Goal: Transaction & Acquisition: Purchase product/service

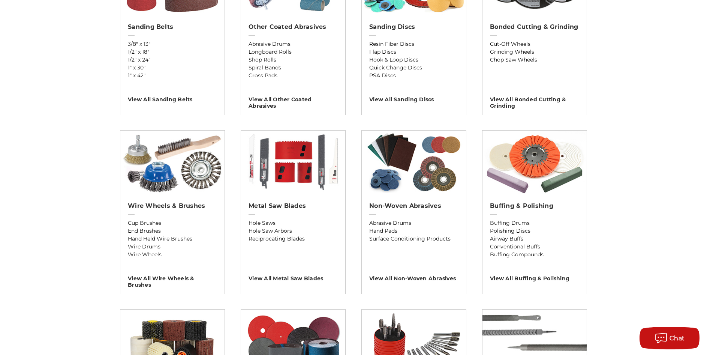
scroll to position [337, 0]
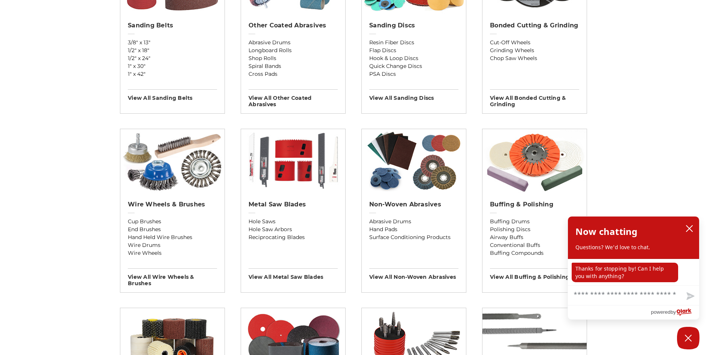
click at [690, 228] on icon "close chatbox" at bounding box center [689, 228] width 6 height 6
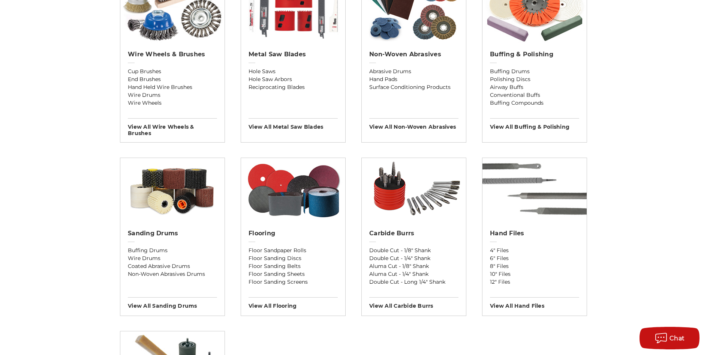
scroll to position [375, 0]
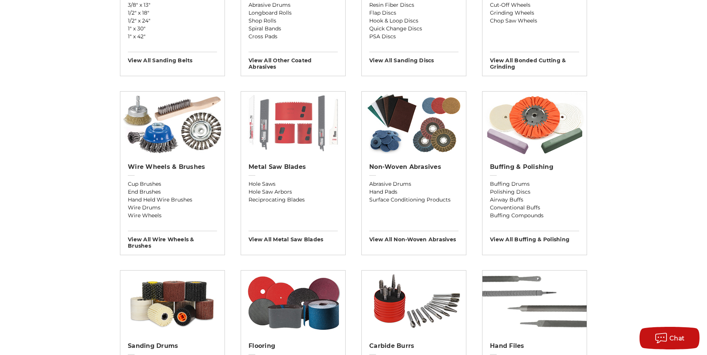
click at [288, 135] on img at bounding box center [293, 123] width 104 height 64
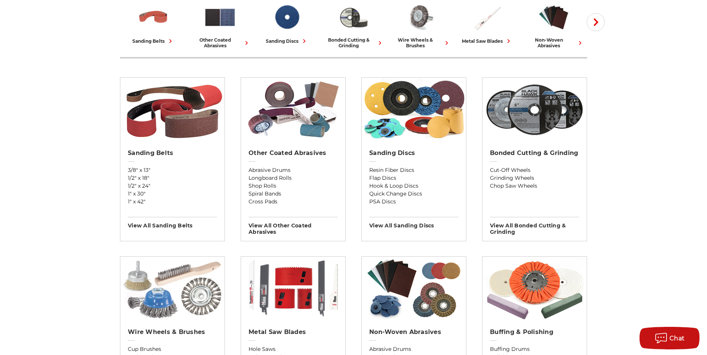
scroll to position [187, 0]
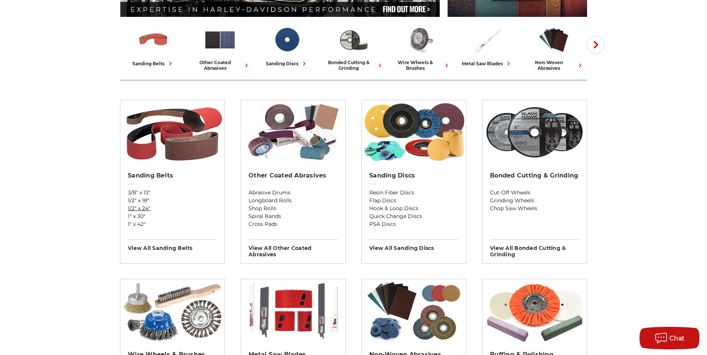
click at [164, 210] on link "1/2" x 24"" at bounding box center [172, 208] width 89 height 8
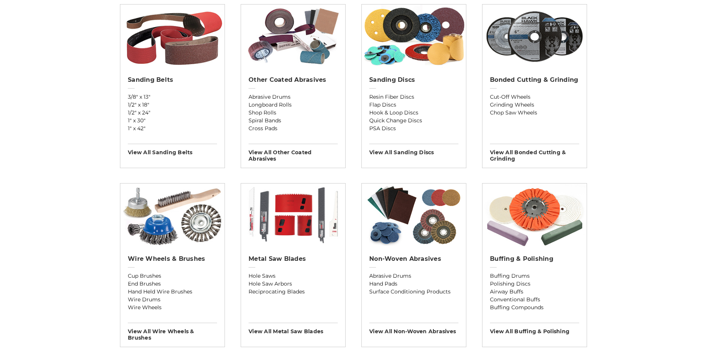
scroll to position [300, 0]
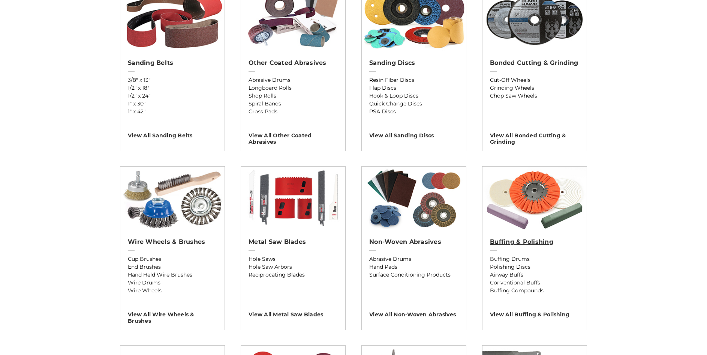
click at [521, 244] on h2 "Buffing & Polishing" at bounding box center [534, 241] width 89 height 7
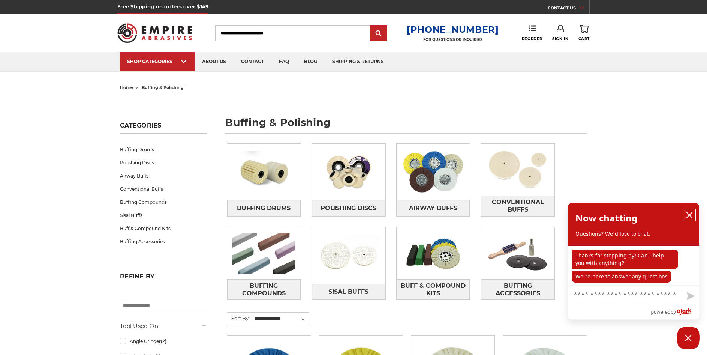
click at [689, 215] on icon "close chatbox" at bounding box center [689, 215] width 6 height 6
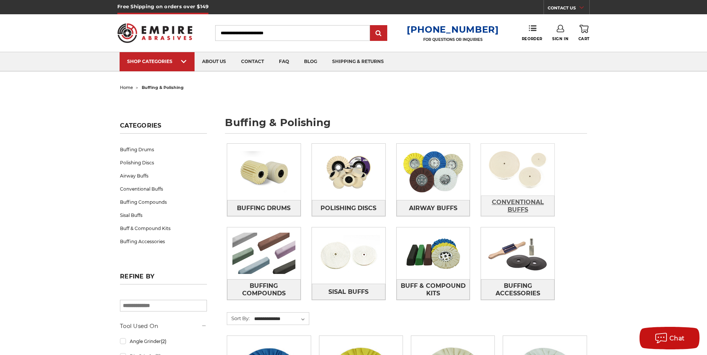
click at [529, 205] on span "Conventional Buffs" at bounding box center [517, 206] width 73 height 20
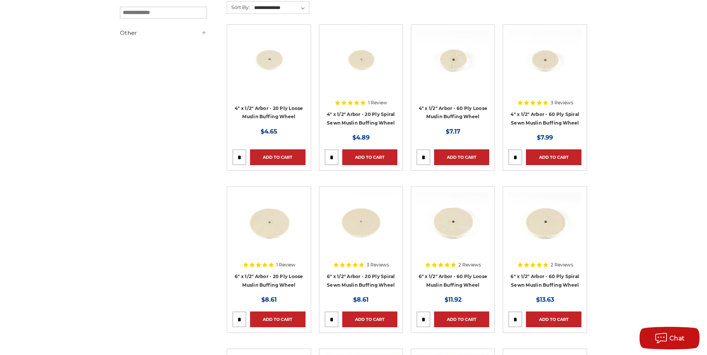
scroll to position [187, 0]
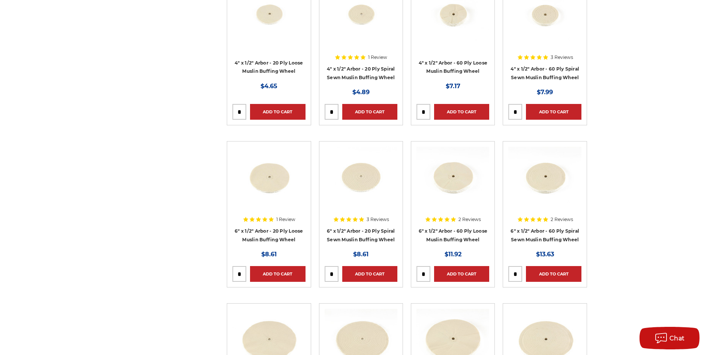
click at [370, 230] on div at bounding box center [361, 195] width 73 height 96
click at [466, 228] on div at bounding box center [453, 195] width 73 height 96
click at [560, 235] on div at bounding box center [544, 195] width 73 height 96
click at [251, 242] on h4 "6" x 1/2" Arbor - 20 Ply Loose Muslin Buffing Wheel" at bounding box center [268, 236] width 73 height 21
click at [257, 236] on div at bounding box center [268, 195] width 73 height 96
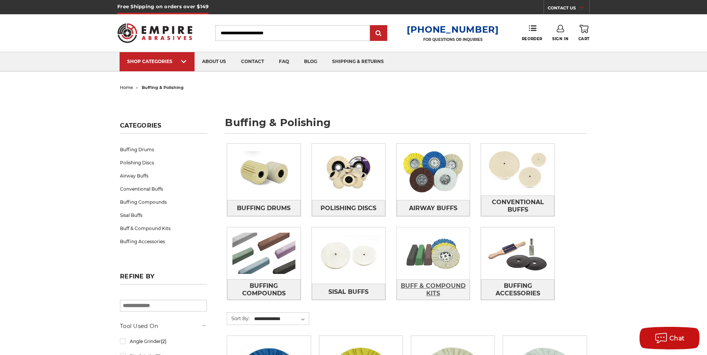
click at [433, 282] on span "Buff & Compound Kits" at bounding box center [433, 289] width 73 height 20
click at [358, 276] on img at bounding box center [348, 255] width 73 height 52
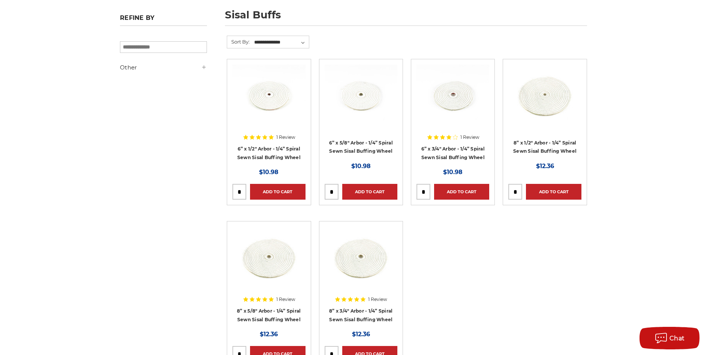
scroll to position [112, 0]
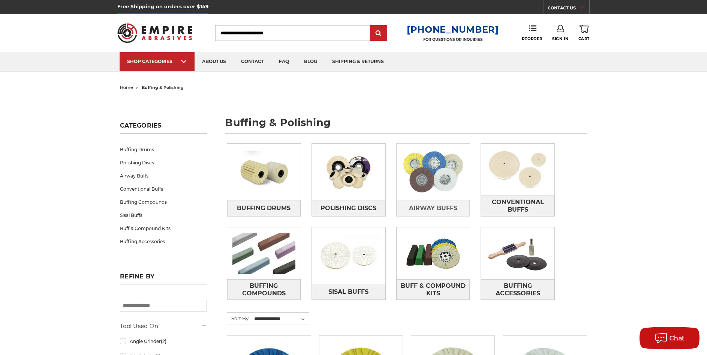
click at [445, 180] on img at bounding box center [433, 172] width 73 height 52
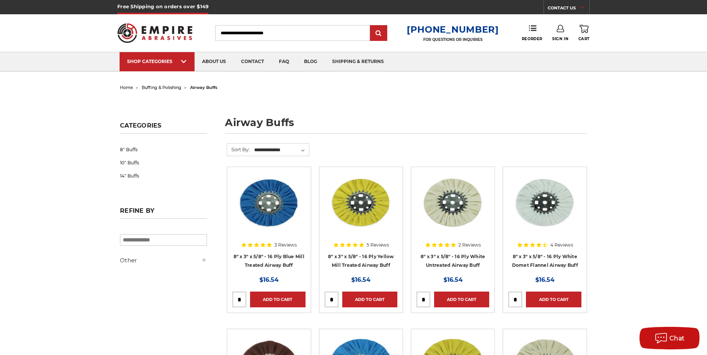
click at [127, 90] on span "home" at bounding box center [126, 87] width 13 height 5
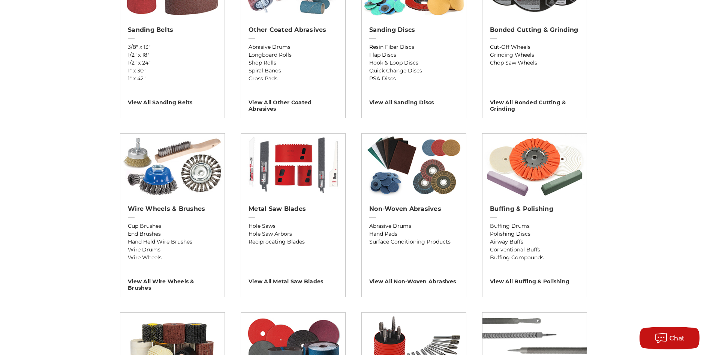
scroll to position [337, 0]
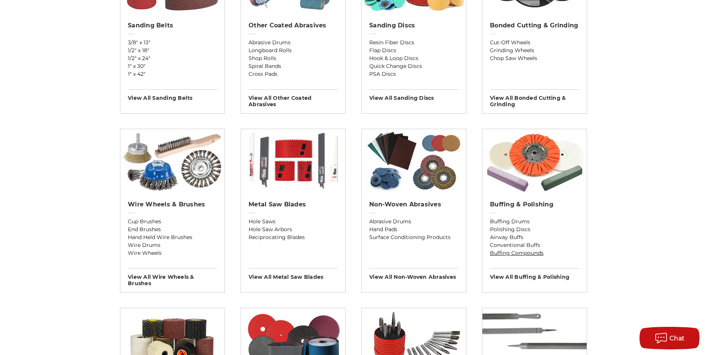
click at [528, 253] on link "Buffing Compounds" at bounding box center [534, 253] width 89 height 8
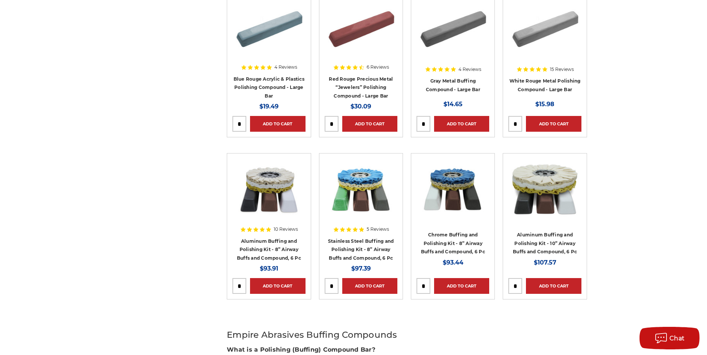
scroll to position [150, 0]
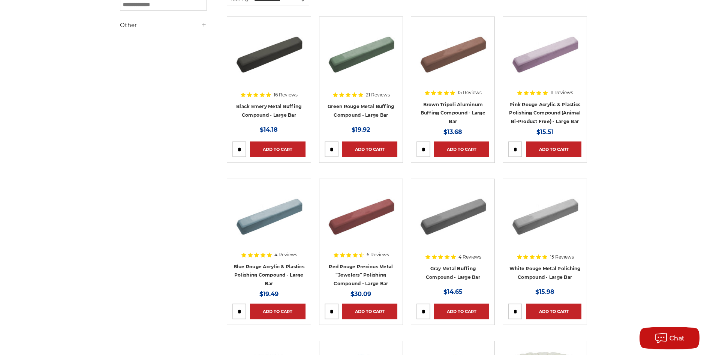
click at [365, 96] on div at bounding box center [361, 70] width 73 height 96
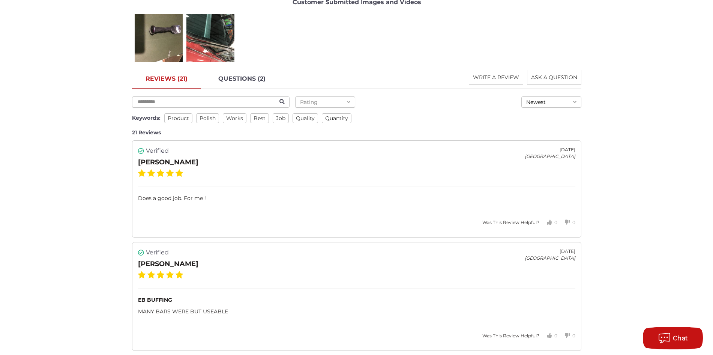
scroll to position [1137, 0]
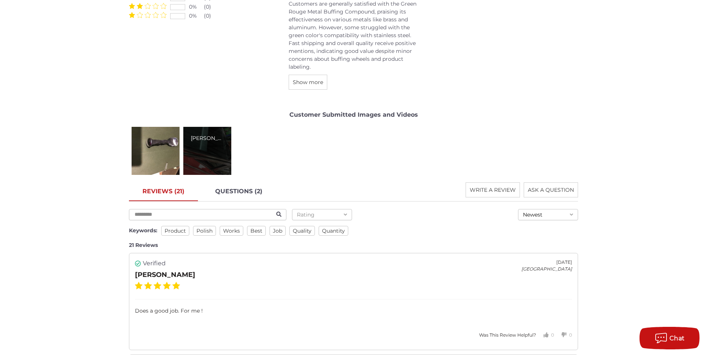
click at [221, 156] on div "Alan C." at bounding box center [207, 151] width 48 height 48
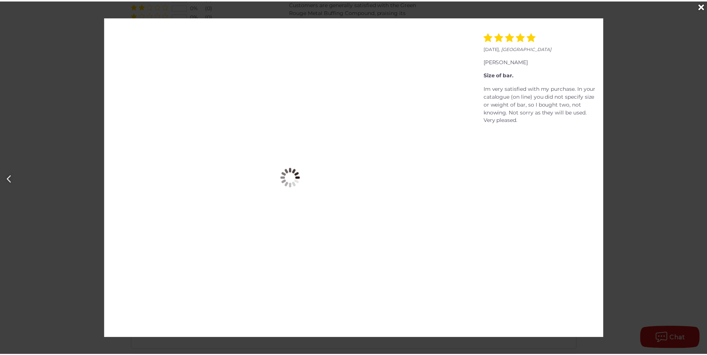
scroll to position [0, 713]
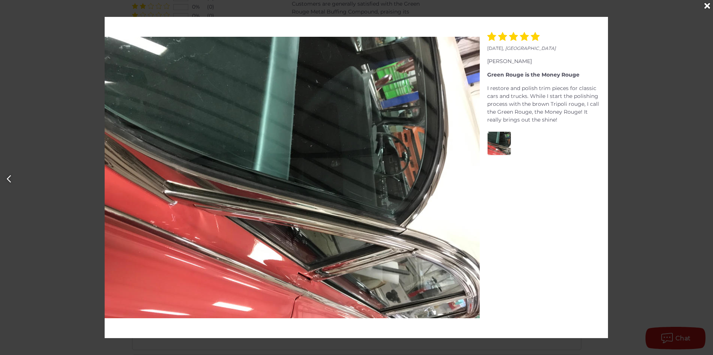
click at [706, 6] on icon "Close" at bounding box center [707, 6] width 6 height 8
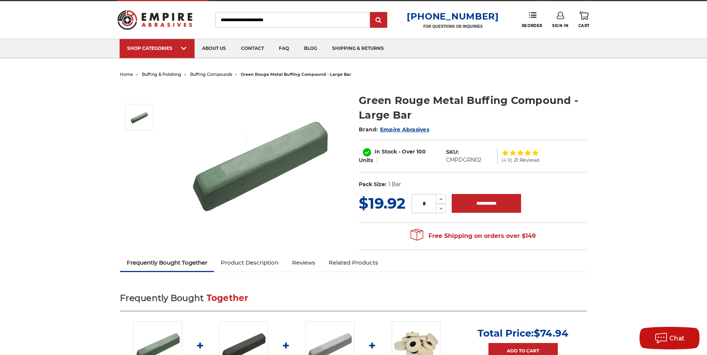
scroll to position [0, 0]
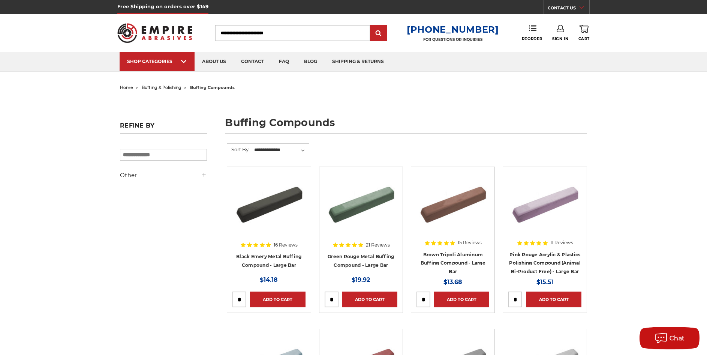
click at [126, 87] on span "home" at bounding box center [126, 87] width 13 height 5
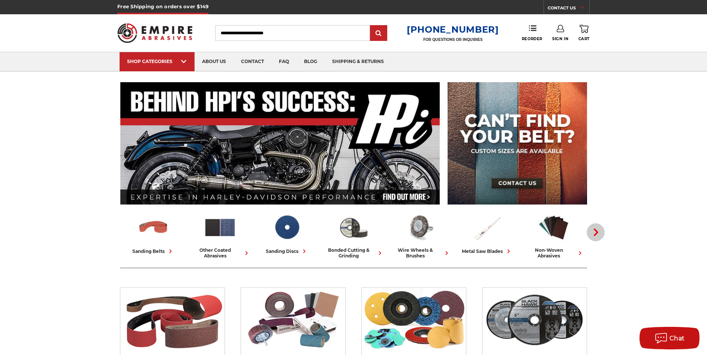
click at [597, 233] on use "button" at bounding box center [596, 231] width 4 height 7
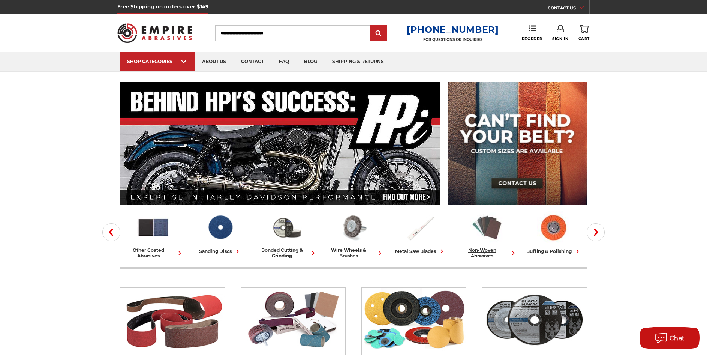
click at [489, 235] on img at bounding box center [487, 227] width 33 height 32
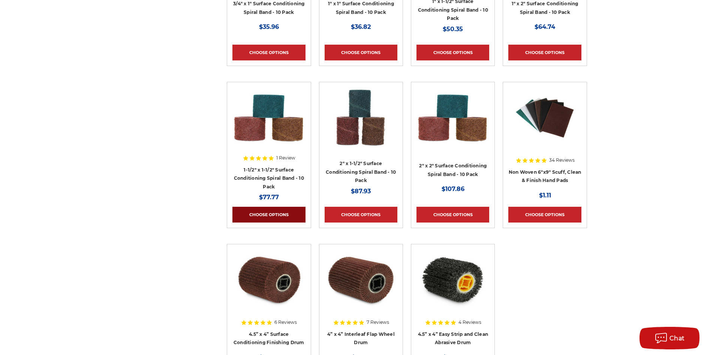
scroll to position [1237, 0]
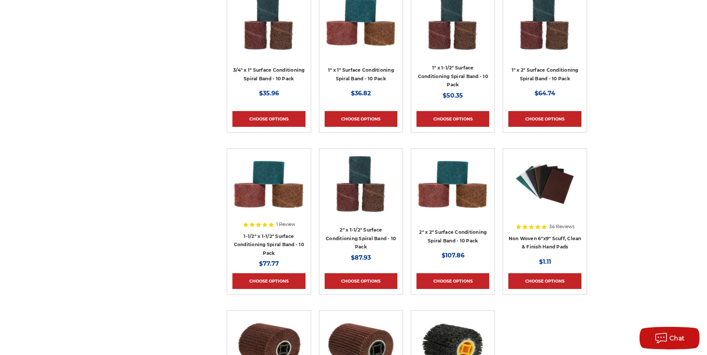
click at [554, 244] on div at bounding box center [544, 202] width 73 height 96
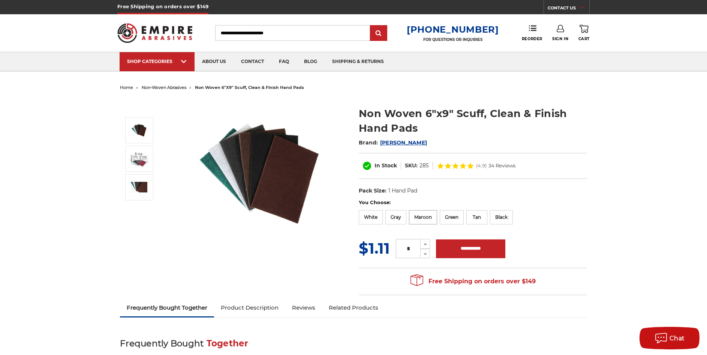
click at [421, 217] on label "Maroon" at bounding box center [423, 217] width 28 height 14
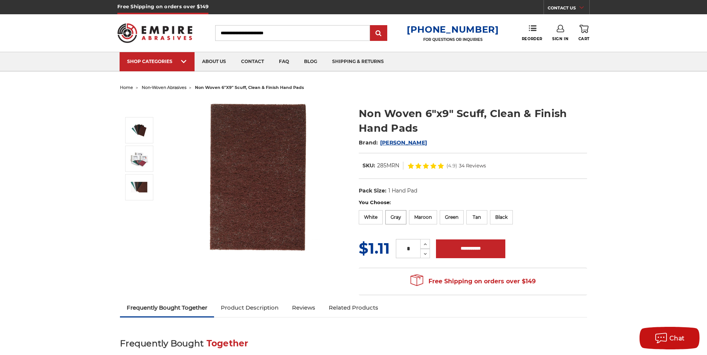
click at [390, 214] on label "Gray" at bounding box center [395, 217] width 21 height 14
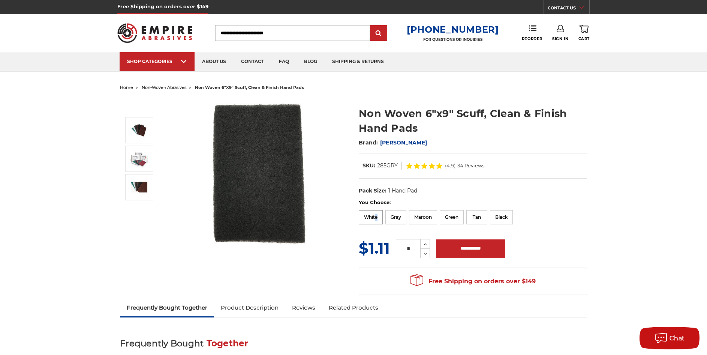
click at [375, 216] on label "White" at bounding box center [371, 217] width 24 height 14
drag, startPoint x: 375, startPoint y: 216, endPoint x: 369, endPoint y: 216, distance: 6.0
click at [369, 216] on label "White" at bounding box center [371, 217] width 24 height 14
click at [473, 220] on label "Tan" at bounding box center [476, 217] width 21 height 14
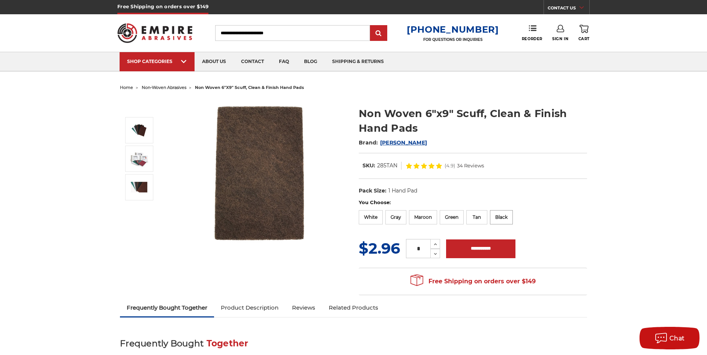
click at [505, 219] on label "Black" at bounding box center [501, 217] width 23 height 14
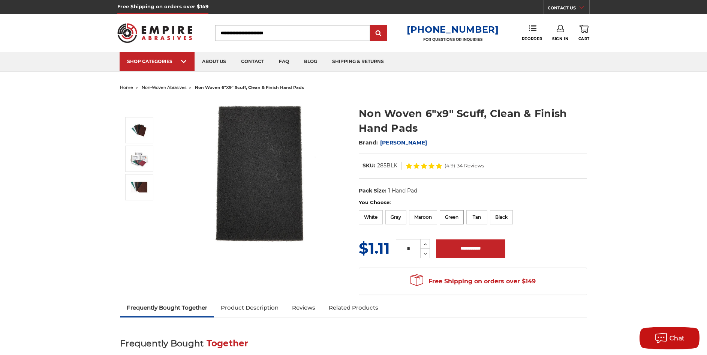
click at [458, 218] on label "Green" at bounding box center [452, 217] width 24 height 14
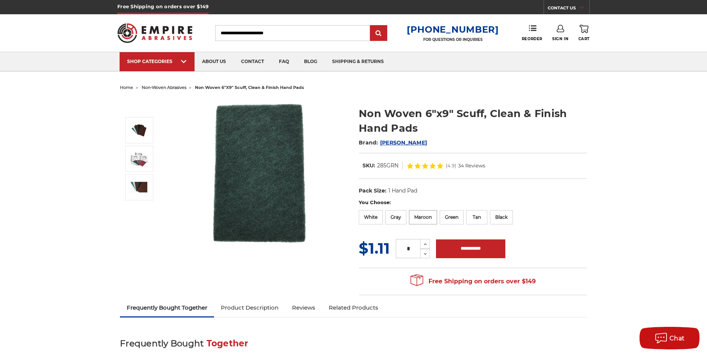
click at [426, 217] on label "Maroon" at bounding box center [423, 217] width 28 height 14
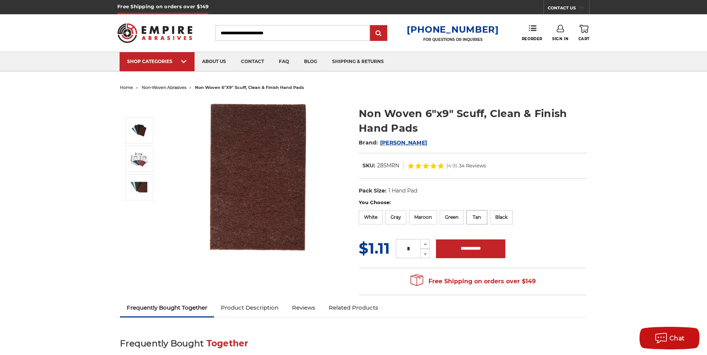
click at [474, 215] on label "Tan" at bounding box center [476, 217] width 21 height 14
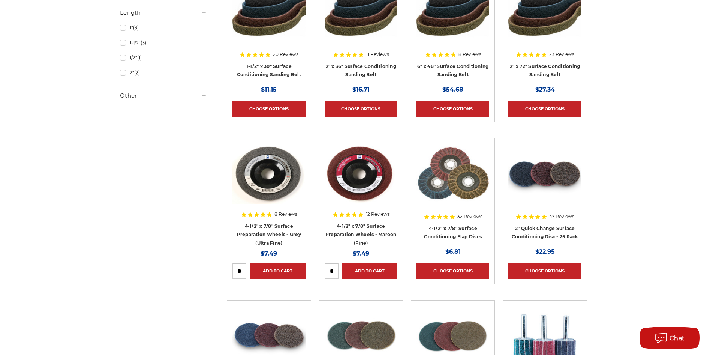
scroll to position [584, 0]
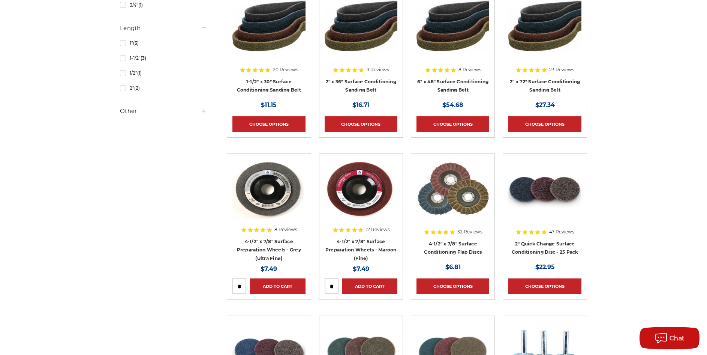
click at [354, 244] on div at bounding box center [361, 207] width 73 height 96
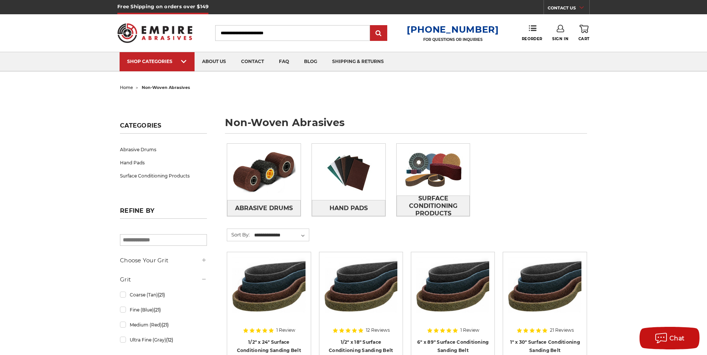
click at [130, 86] on span "home" at bounding box center [126, 87] width 13 height 5
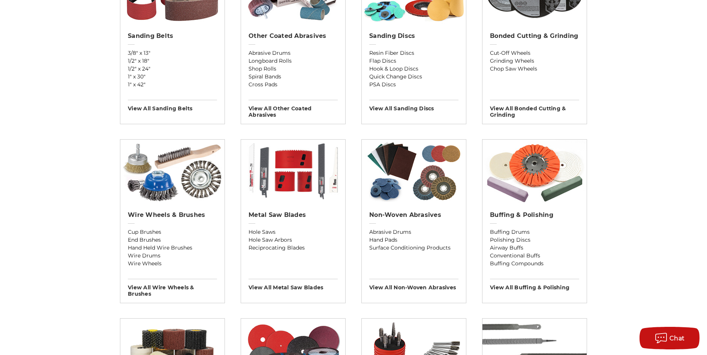
scroll to position [337, 0]
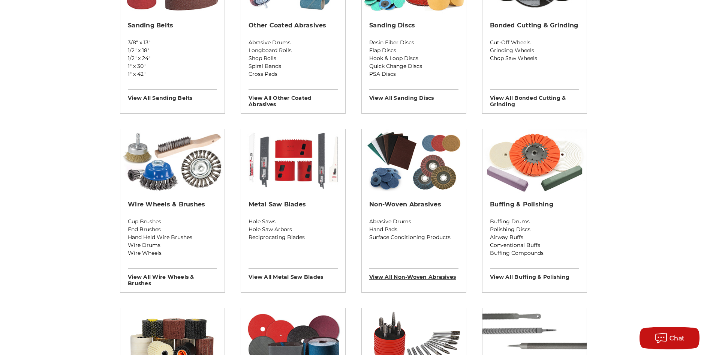
click at [428, 277] on h3 "View All non-woven abrasives" at bounding box center [413, 274] width 89 height 12
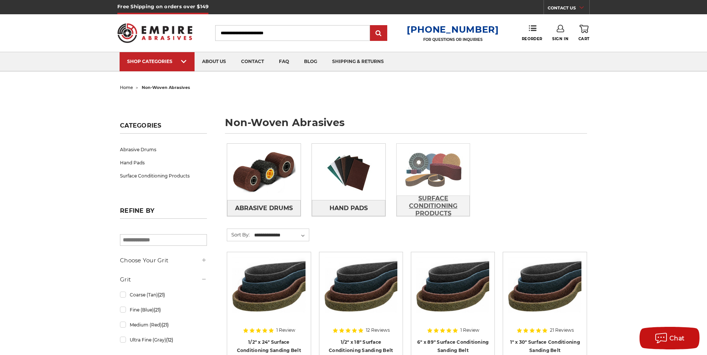
click at [435, 207] on span "Surface Conditioning Products" at bounding box center [433, 206] width 73 height 28
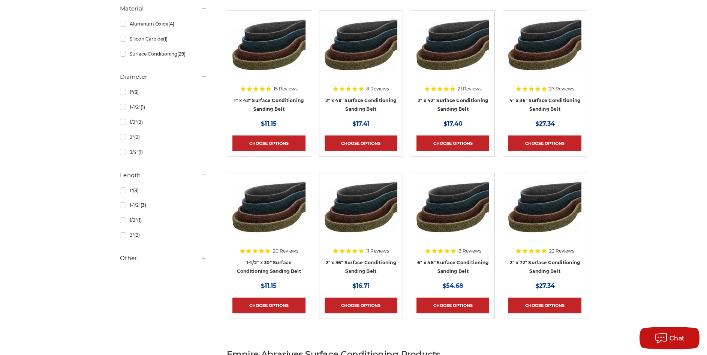
scroll to position [315, 0]
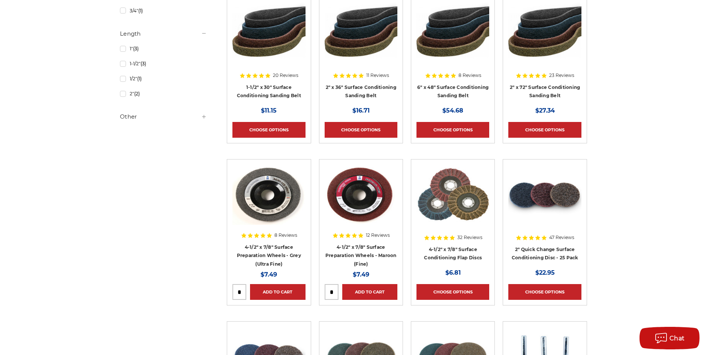
scroll to position [600, 0]
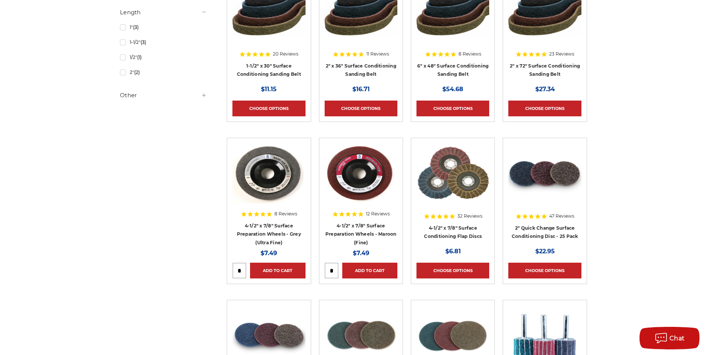
click at [442, 232] on div at bounding box center [453, 191] width 73 height 96
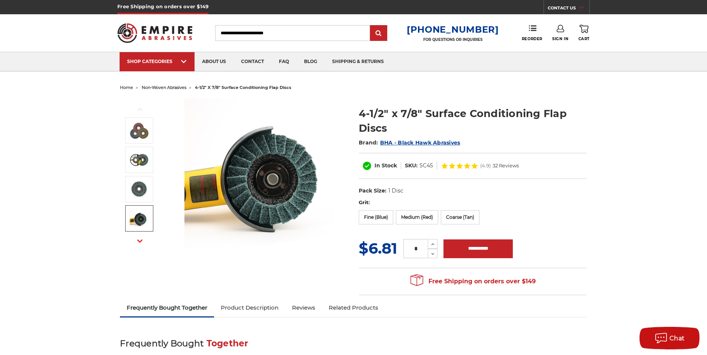
click at [143, 217] on img at bounding box center [139, 218] width 19 height 19
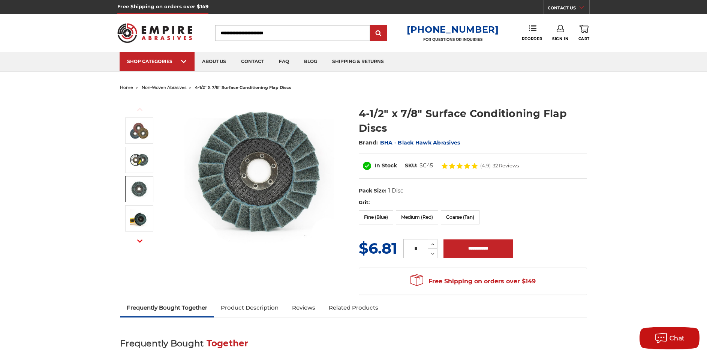
click at [134, 198] on img at bounding box center [139, 189] width 19 height 19
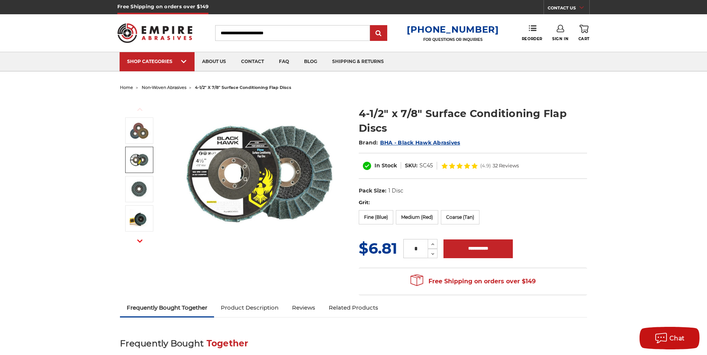
click at [135, 161] on img at bounding box center [139, 159] width 19 height 19
click at [136, 160] on img at bounding box center [139, 159] width 19 height 19
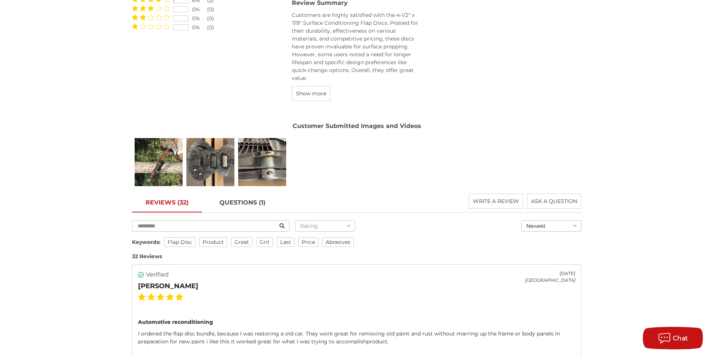
scroll to position [1087, 0]
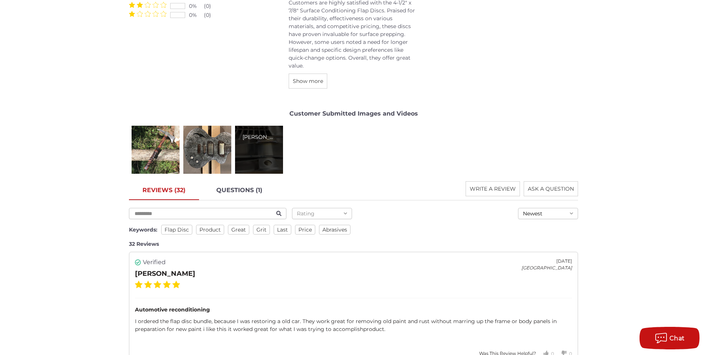
click at [280, 154] on div "[PERSON_NAME]" at bounding box center [259, 150] width 48 height 48
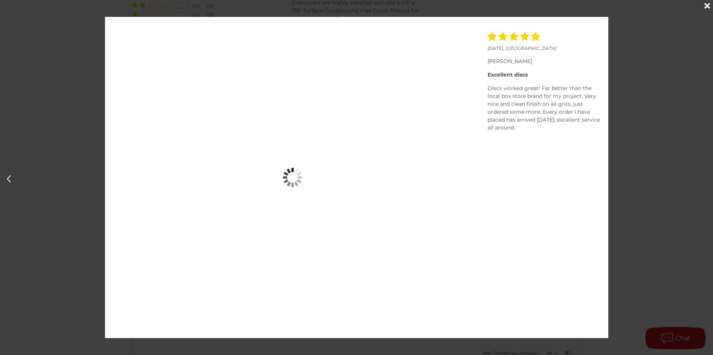
scroll to position [0, 1425]
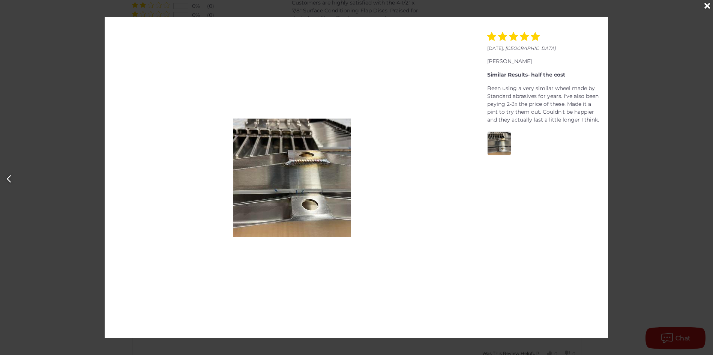
click at [707, 6] on div "Close" at bounding box center [707, 6] width 12 height 12
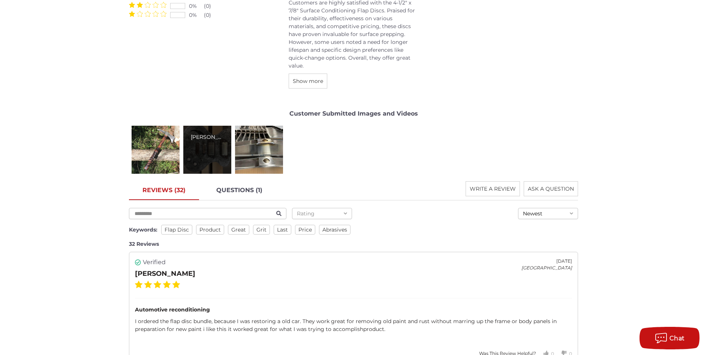
click at [217, 151] on div "[PERSON_NAME]" at bounding box center [207, 150] width 48 height 48
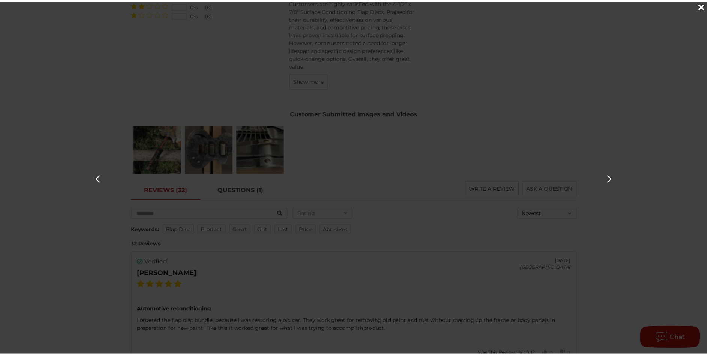
scroll to position [0, 713]
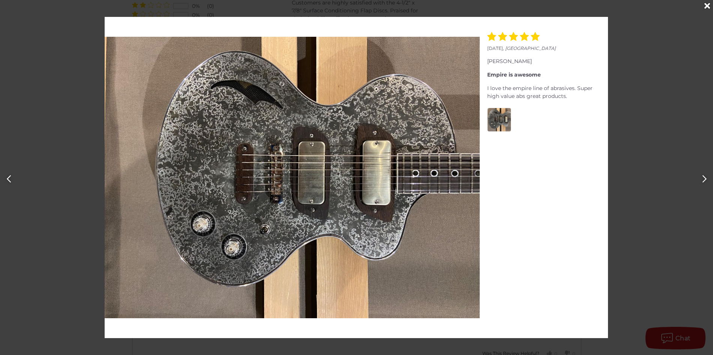
click at [707, 6] on icon "Close" at bounding box center [707, 6] width 6 height 8
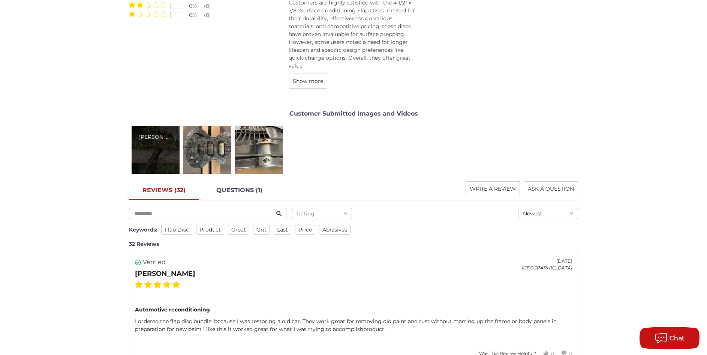
click at [155, 150] on div "[PERSON_NAME]" at bounding box center [156, 150] width 48 height 48
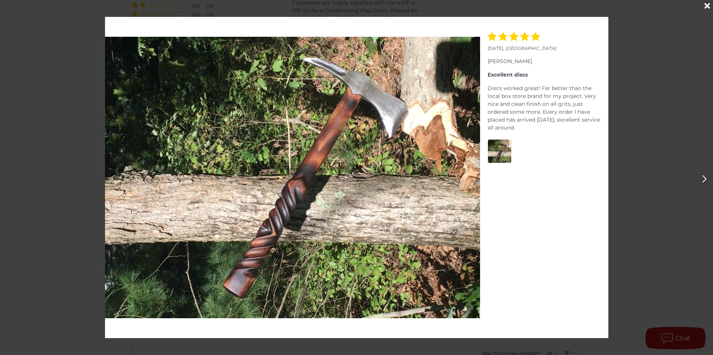
click at [706, 4] on icon "Close" at bounding box center [707, 6] width 6 height 8
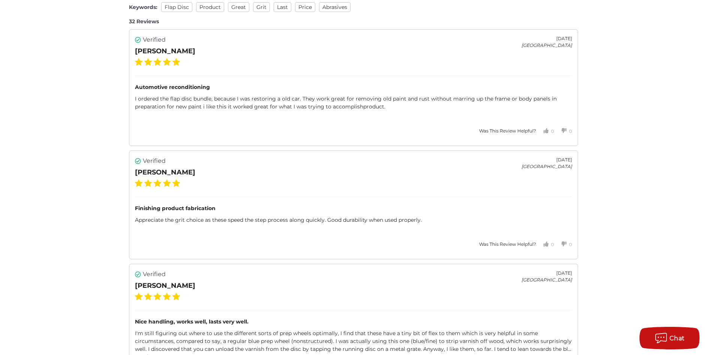
scroll to position [1312, 0]
